Goal: Task Accomplishment & Management: Manage account settings

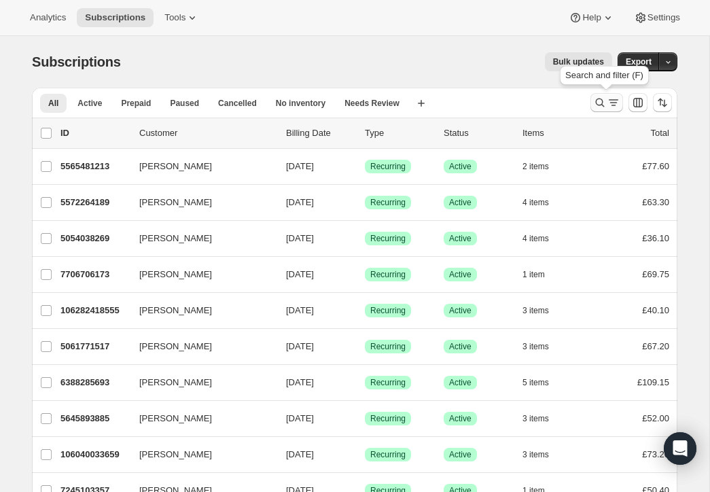
click at [599, 97] on icon "Search and filter results" at bounding box center [600, 103] width 14 height 14
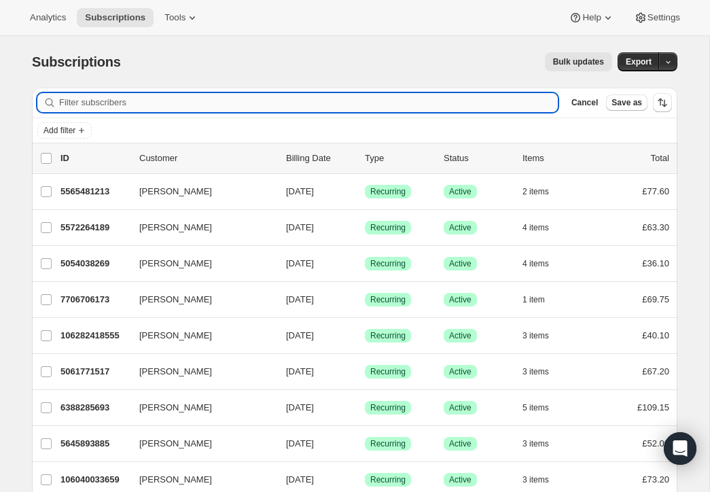
drag, startPoint x: 457, startPoint y: 101, endPoint x: 475, endPoint y: 111, distance: 20.4
click at [457, 101] on input "Filter subscribers" at bounding box center [308, 102] width 499 height 19
click at [201, 101] on input "Filter subscribers" at bounding box center [308, 102] width 499 height 19
paste input "[EMAIL_ADDRESS][DOMAIN_NAME]"
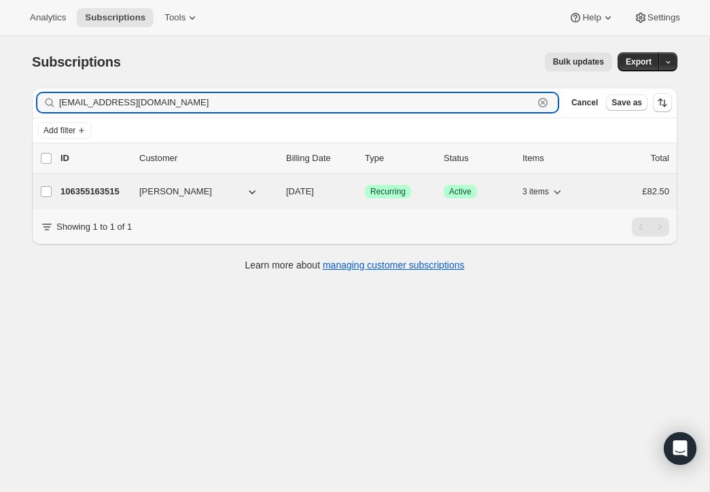
type input "[EMAIL_ADDRESS][DOMAIN_NAME]"
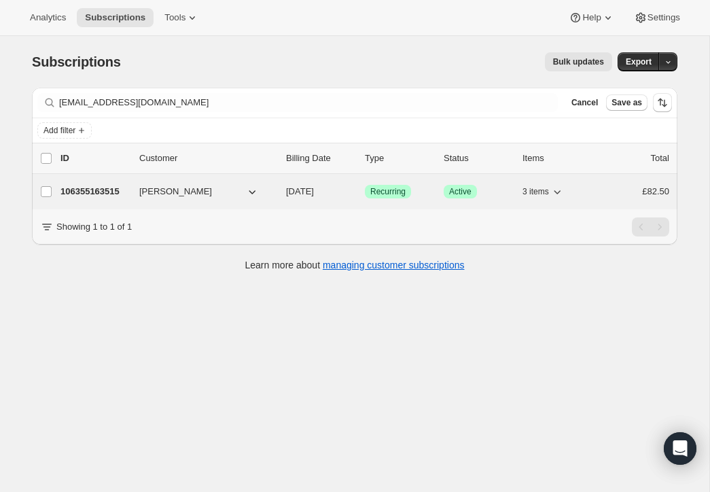
click at [108, 188] on p "106355163515" at bounding box center [94, 192] width 68 height 14
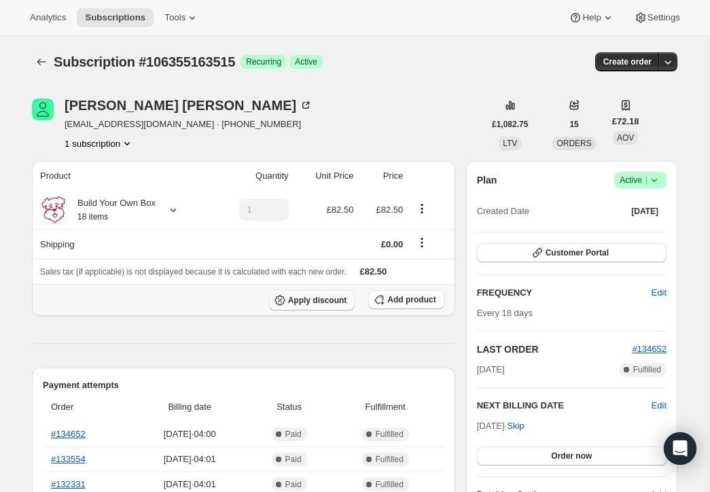
click at [332, 296] on span "Apply discount" at bounding box center [317, 300] width 59 height 11
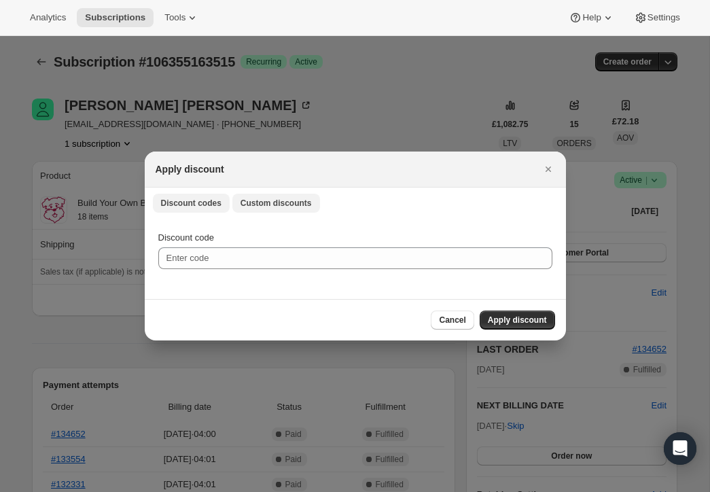
click at [294, 198] on span "Custom discounts" at bounding box center [276, 203] width 71 height 11
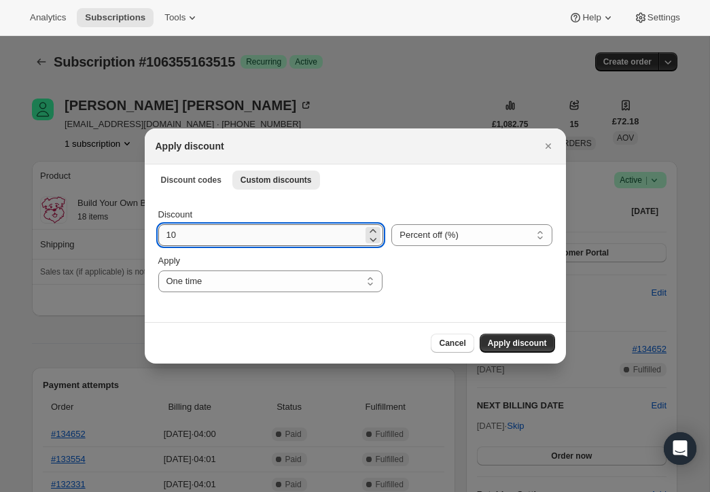
drag, startPoint x: 167, startPoint y: 233, endPoint x: 190, endPoint y: 235, distance: 22.5
click at [186, 235] on input "10" at bounding box center [260, 235] width 205 height 22
type input "25"
click at [542, 341] on span "Apply discount" at bounding box center [517, 343] width 59 height 11
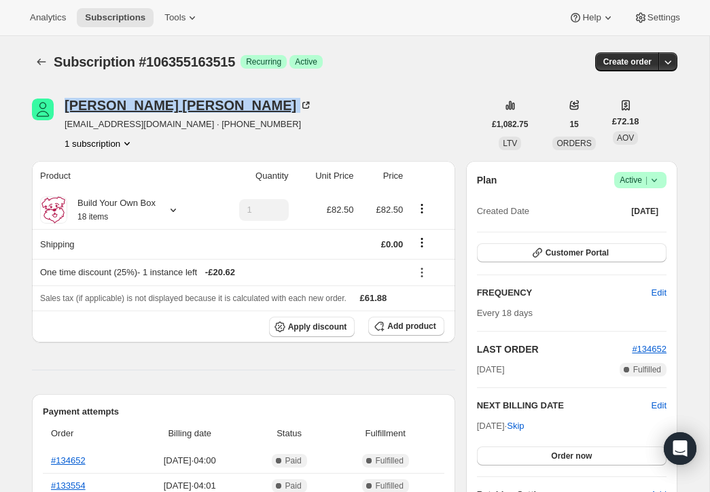
drag, startPoint x: 197, startPoint y: 108, endPoint x: 65, endPoint y: 108, distance: 131.8
click at [65, 108] on div "[PERSON_NAME]" at bounding box center [189, 106] width 248 height 14
click at [137, 14] on span "Subscriptions" at bounding box center [115, 17] width 60 height 11
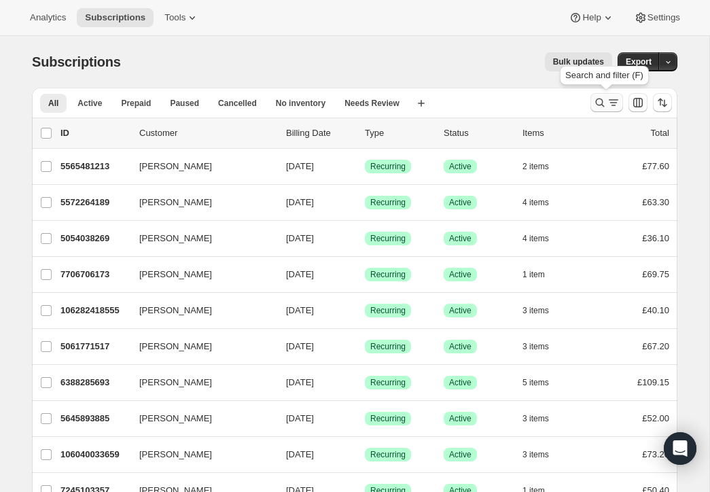
click at [599, 99] on icon "Search and filter results" at bounding box center [600, 103] width 14 height 14
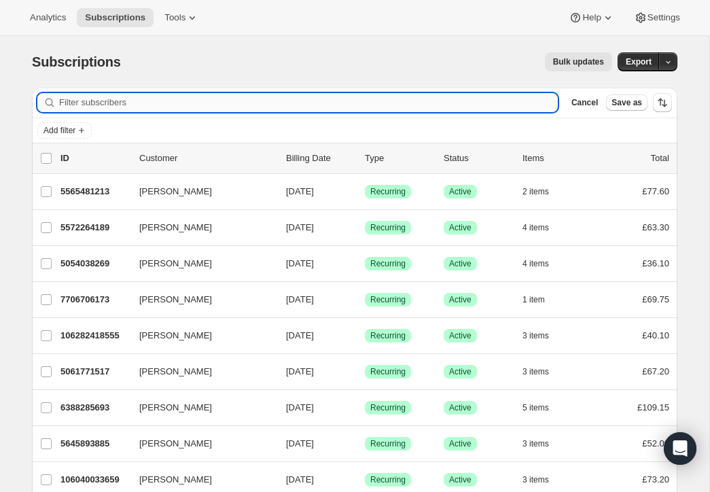
click at [246, 100] on input "Filter subscribers" at bounding box center [308, 102] width 499 height 19
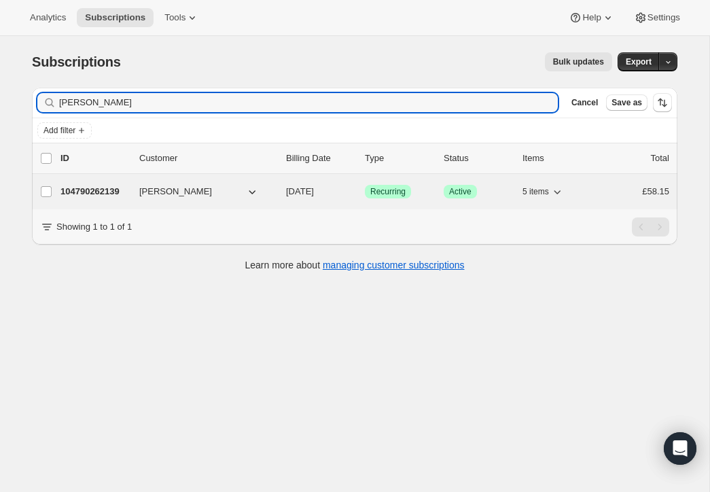
type input "[PERSON_NAME]"
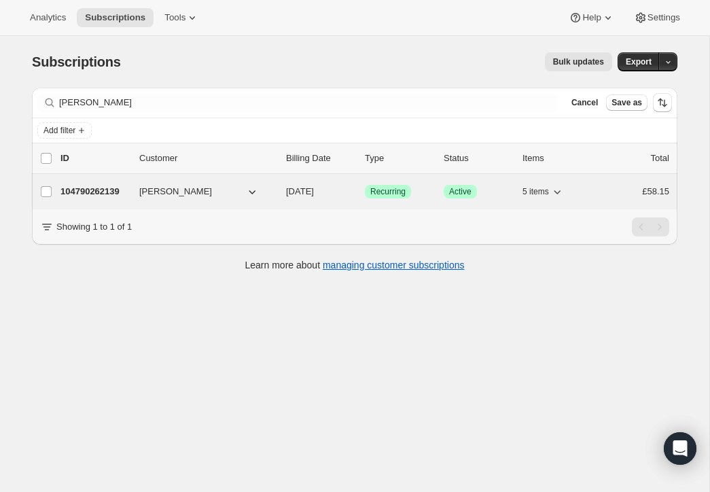
click at [115, 186] on p "104790262139" at bounding box center [94, 192] width 68 height 14
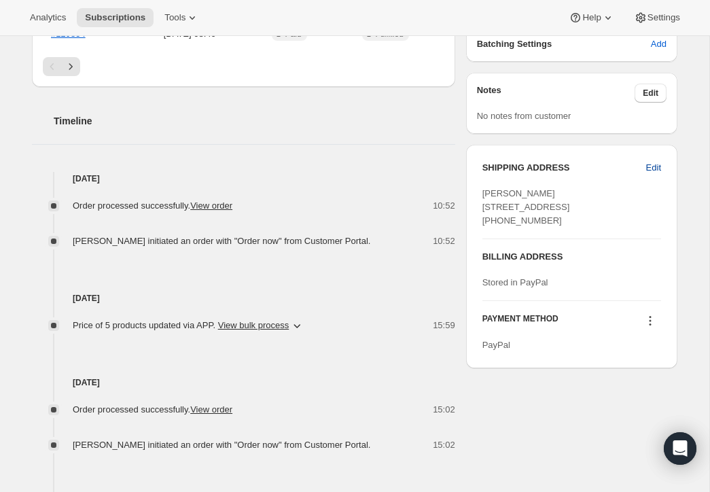
scroll to position [451, 0]
click at [654, 162] on span "Edit" at bounding box center [653, 167] width 15 height 14
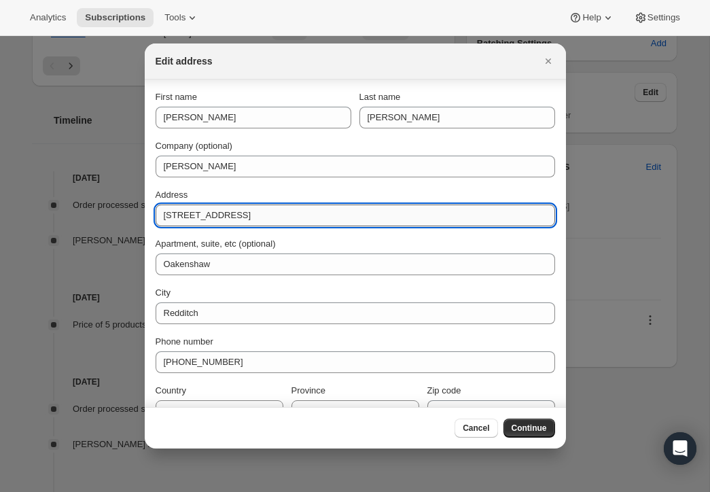
scroll to position [2, 0]
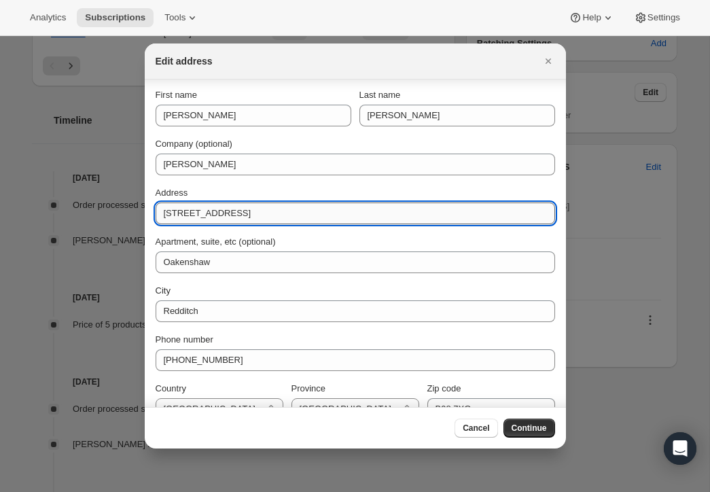
drag, startPoint x: 164, startPoint y: 215, endPoint x: 173, endPoint y: 215, distance: 9.5
click at [173, 215] on input "[STREET_ADDRESS]" at bounding box center [356, 214] width 400 height 22
type input "[STREET_ADDRESS]"
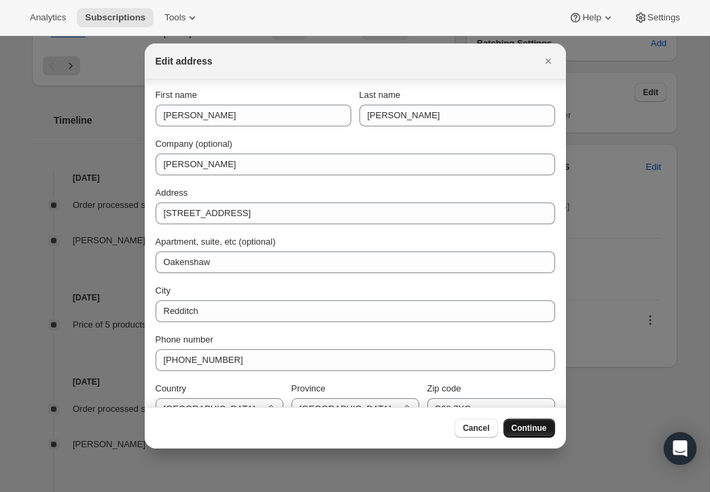
click at [527, 423] on span "Continue" at bounding box center [529, 428] width 35 height 11
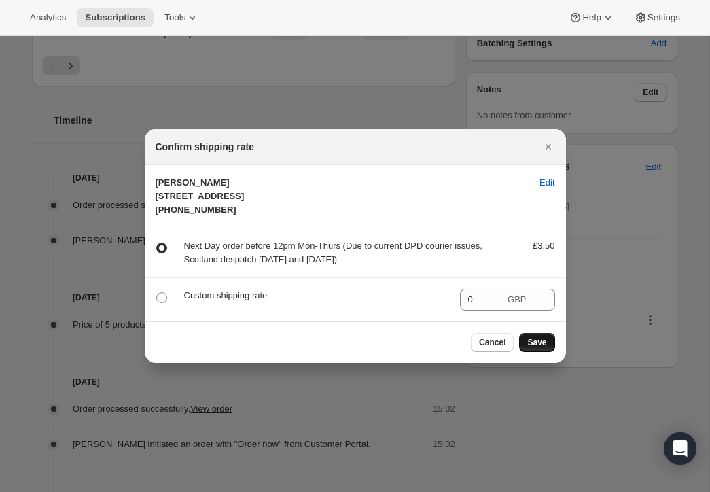
click at [539, 352] on button "Save" at bounding box center [536, 342] width 35 height 19
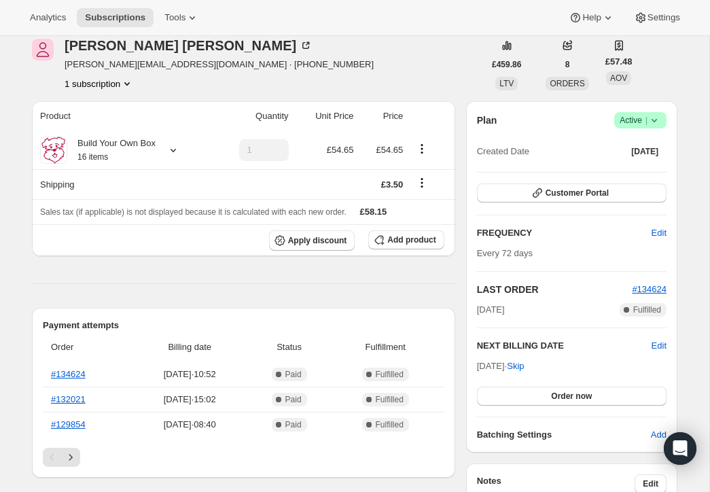
scroll to position [451, 0]
